Goal: Find specific page/section: Locate a particular part of the current website

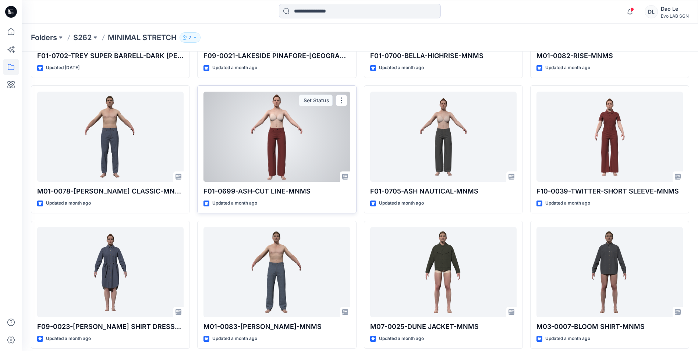
scroll to position [191, 0]
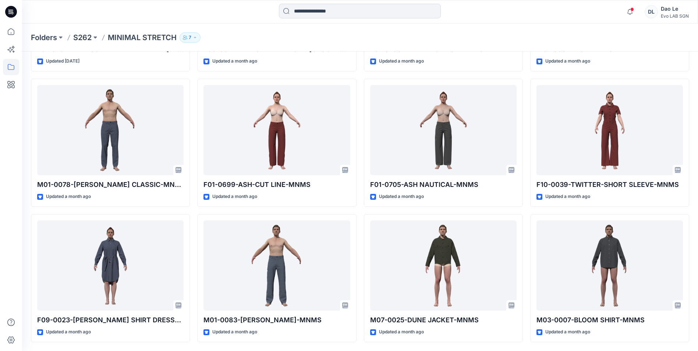
click at [158, 37] on p "MINIMAL STRETCH" at bounding box center [142, 37] width 69 height 10
click at [88, 38] on p "S262" at bounding box center [82, 37] width 18 height 10
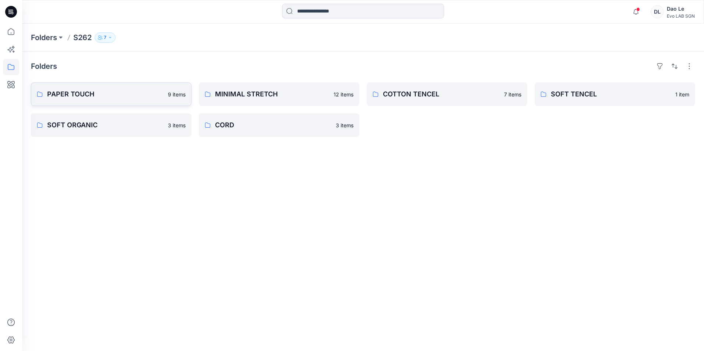
click at [118, 96] on p "PAPER TOUCH" at bounding box center [105, 94] width 116 height 10
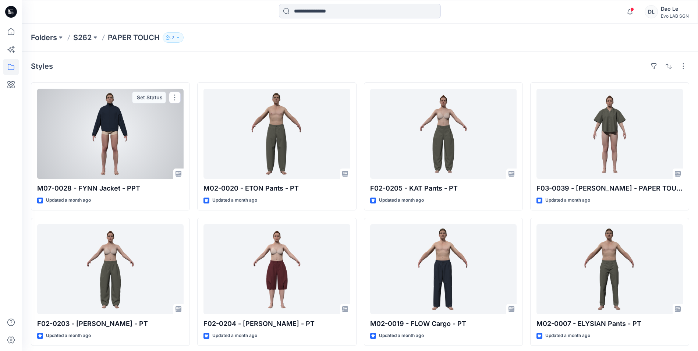
drag, startPoint x: 97, startPoint y: 117, endPoint x: 112, endPoint y: 119, distance: 14.8
click at [97, 117] on div at bounding box center [110, 134] width 146 height 90
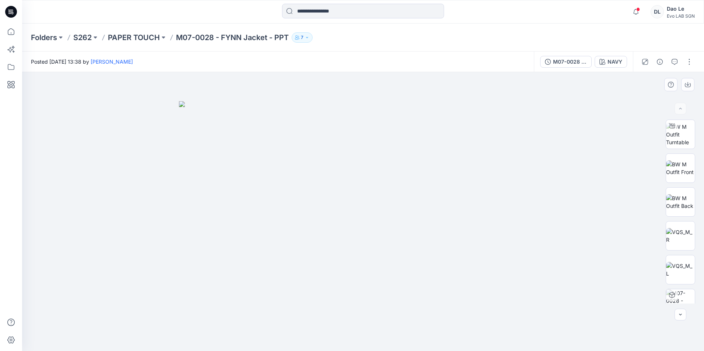
click at [671, 77] on div at bounding box center [363, 211] width 682 height 279
click at [671, 62] on icon "button" at bounding box center [674, 62] width 6 height 6
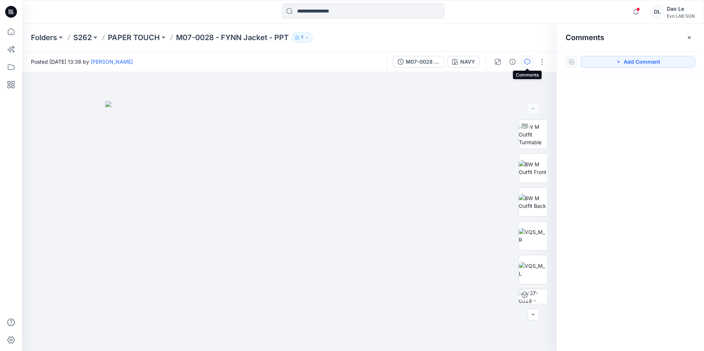
click at [529, 63] on icon "button" at bounding box center [527, 62] width 6 height 6
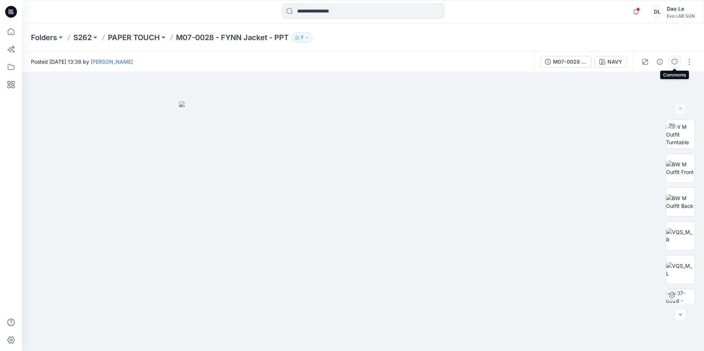
click at [673, 63] on icon "button" at bounding box center [674, 62] width 6 height 6
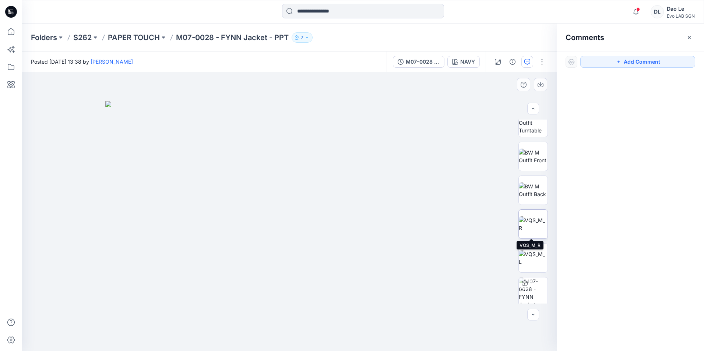
scroll to position [49, 0]
